Goal: Task Accomplishment & Management: Use online tool/utility

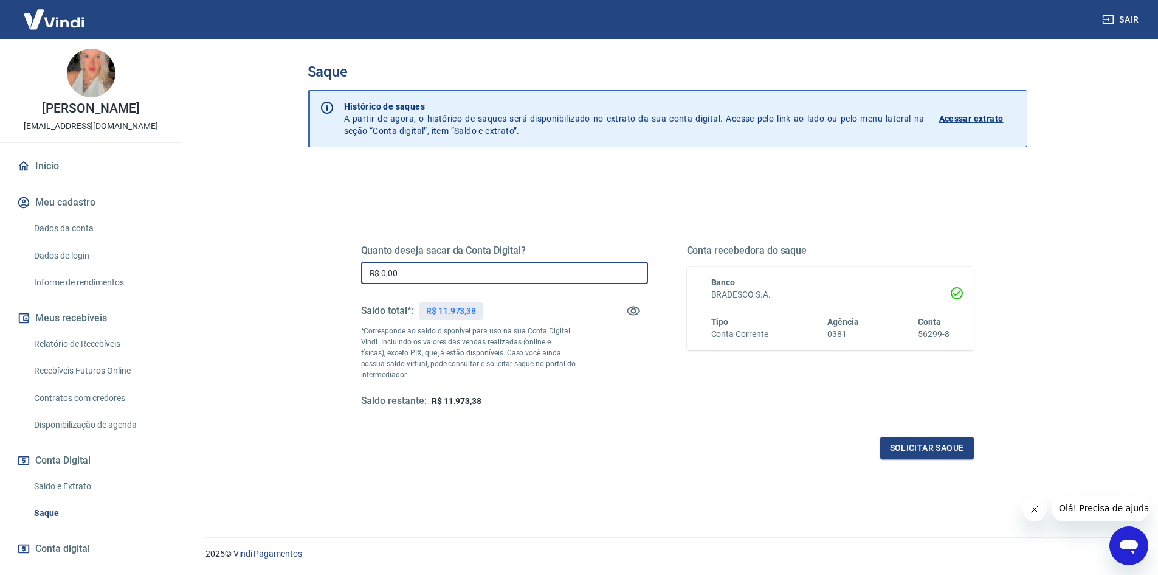
drag, startPoint x: 420, startPoint y: 277, endPoint x: 280, endPoint y: 274, distance: 139.9
click at [280, 277] on div "Saque Histórico de saques A partir de agora, o histórico de saques será disponi…" at bounding box center [667, 280] width 778 height 483
type input "R$ 11.973,38"
click at [947, 443] on button "Solicitar saque" at bounding box center [927, 448] width 94 height 22
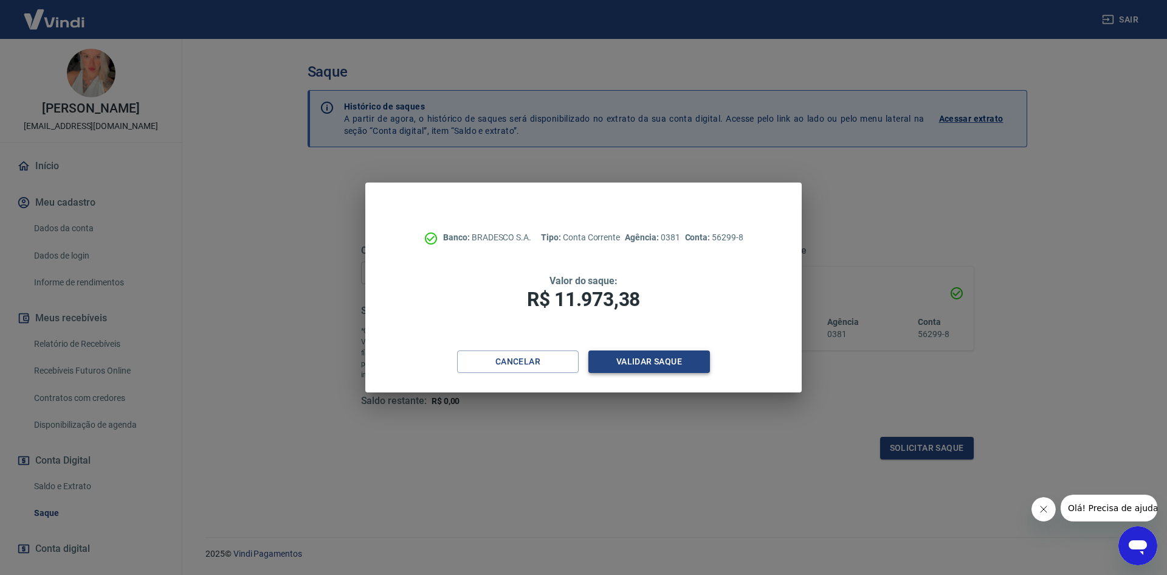
click at [696, 359] on button "Validar saque" at bounding box center [650, 361] width 122 height 22
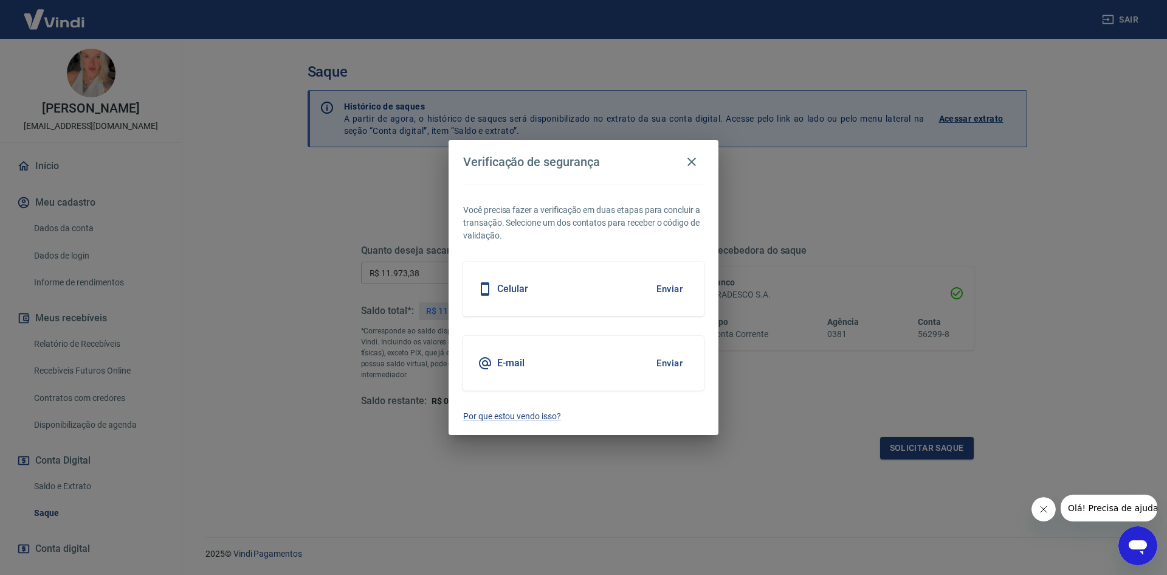
click at [660, 360] on button "Enviar" at bounding box center [670, 363] width 40 height 26
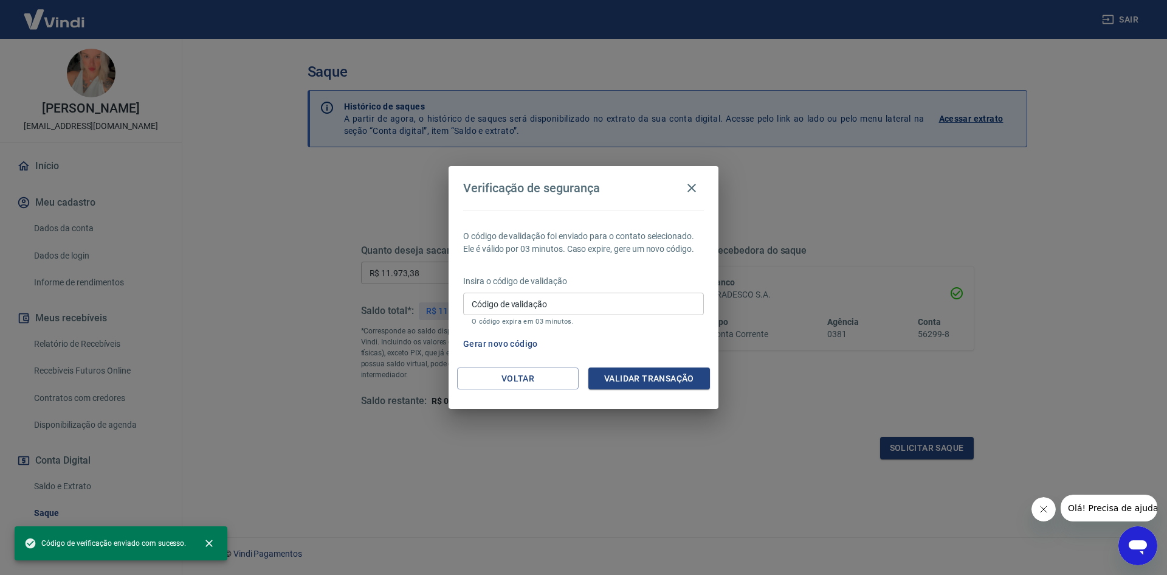
click at [517, 304] on input "Código de validação" at bounding box center [583, 303] width 241 height 22
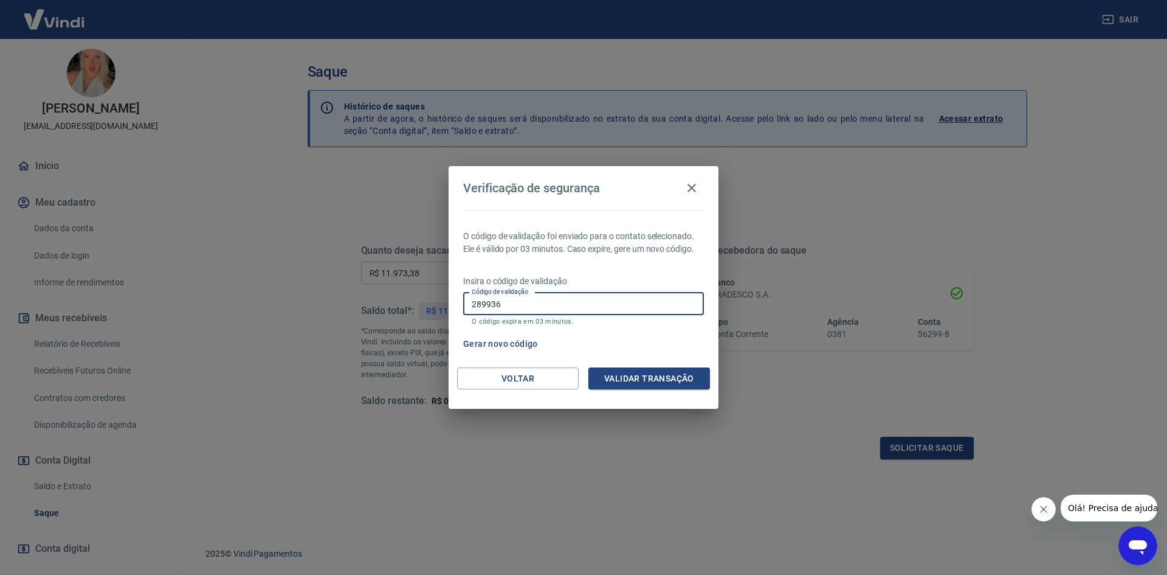
type input "289936"
click at [606, 367] on div "Verificação de segurança O código de validação foi enviado para o contato selec…" at bounding box center [584, 287] width 270 height 243
click at [607, 372] on button "Validar transação" at bounding box center [650, 378] width 122 height 22
